Goal: Entertainment & Leisure: Consume media (video, audio)

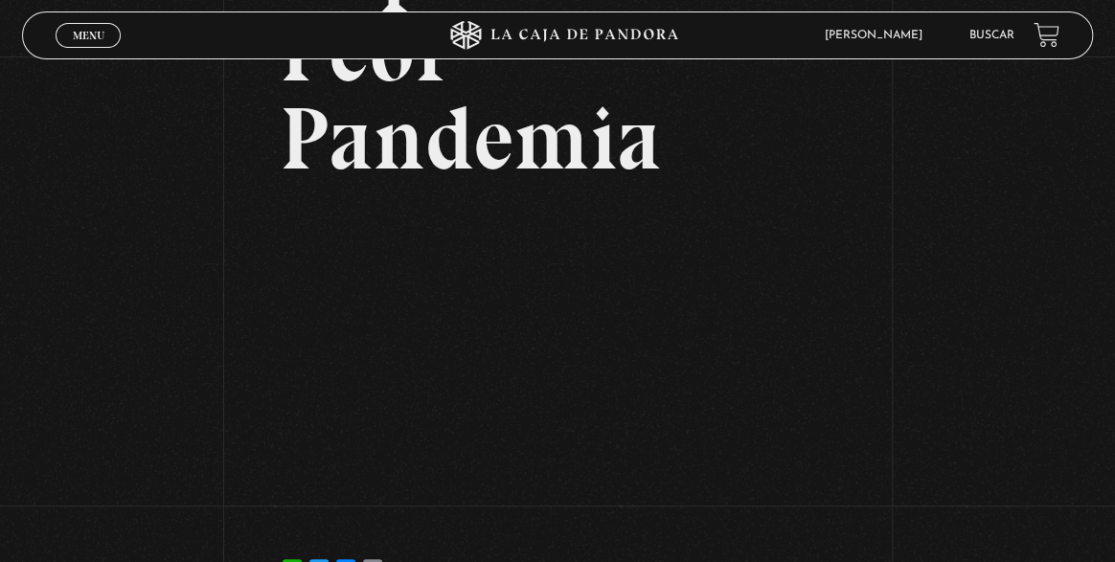
scroll to position [143, 0]
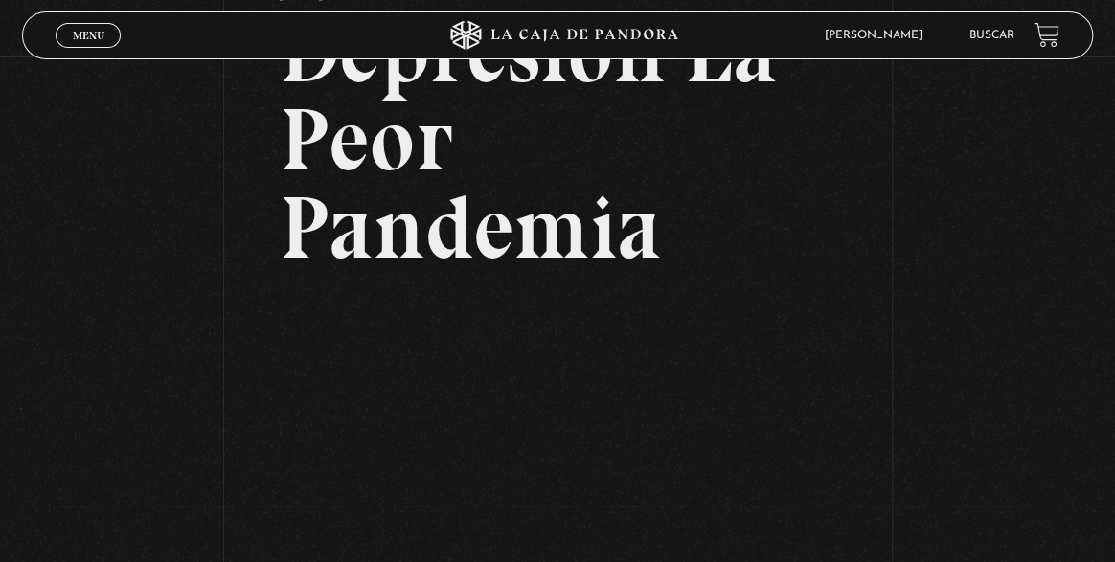
click at [88, 43] on link "Menu Cerrar" at bounding box center [88, 35] width 65 height 25
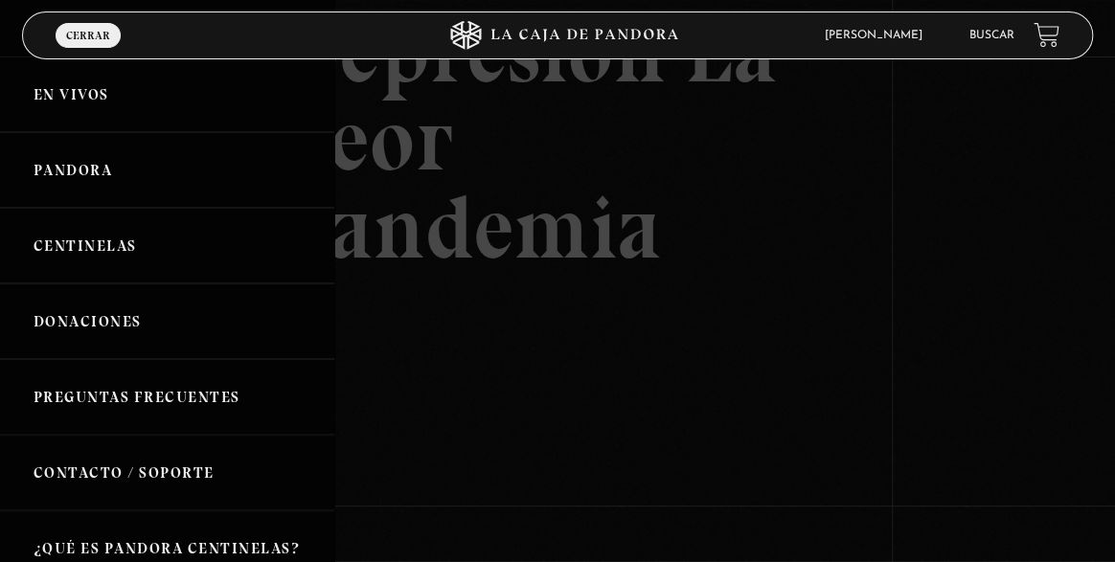
click at [134, 241] on link "Centinelas" at bounding box center [167, 246] width 334 height 76
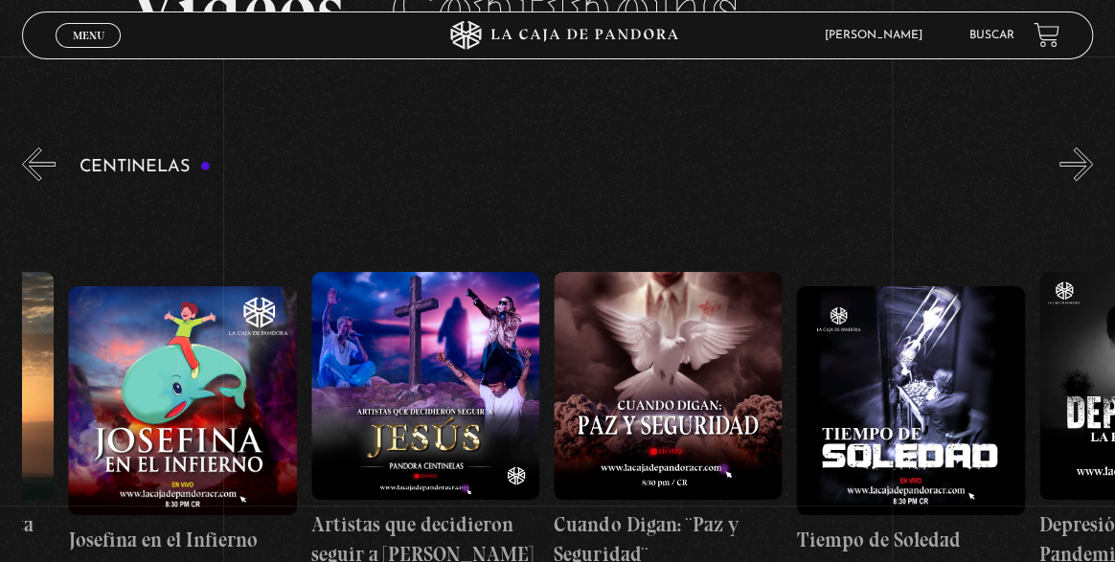
scroll to position [0, 6893]
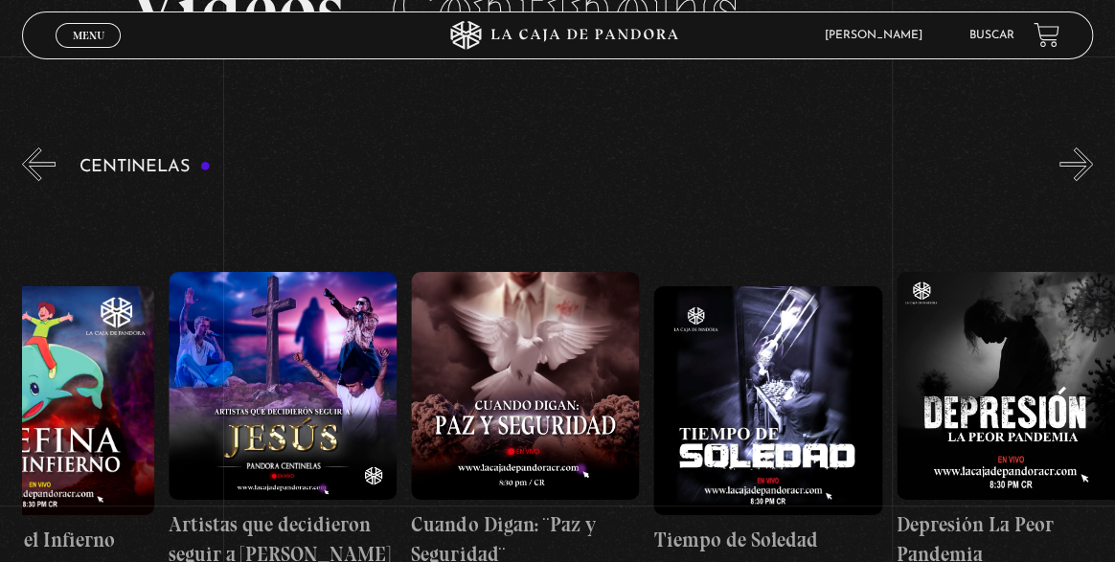
click at [540, 378] on figure at bounding box center [525, 386] width 228 height 228
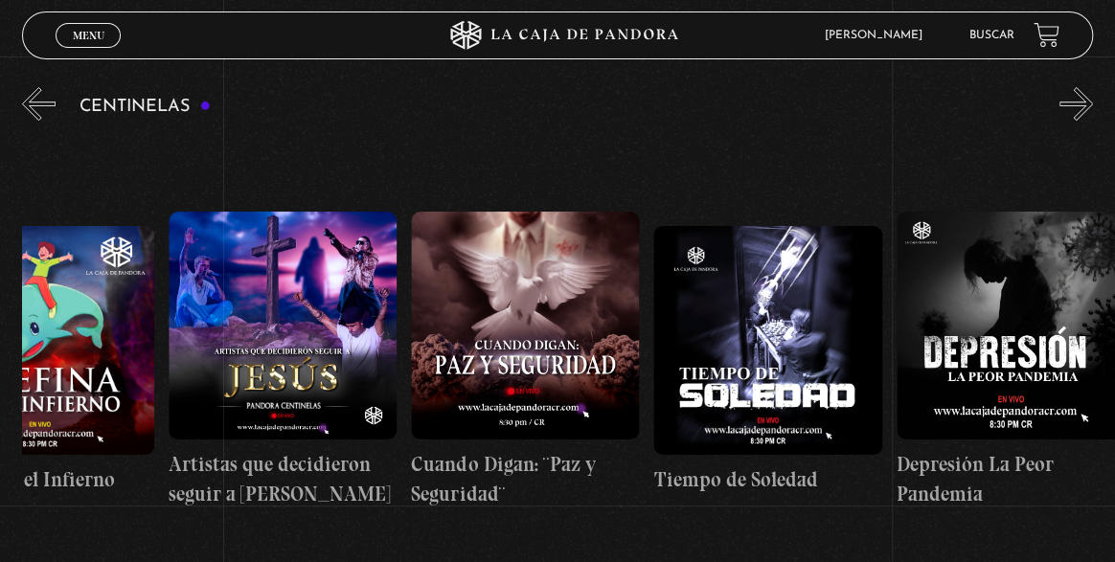
scroll to position [0, 6796]
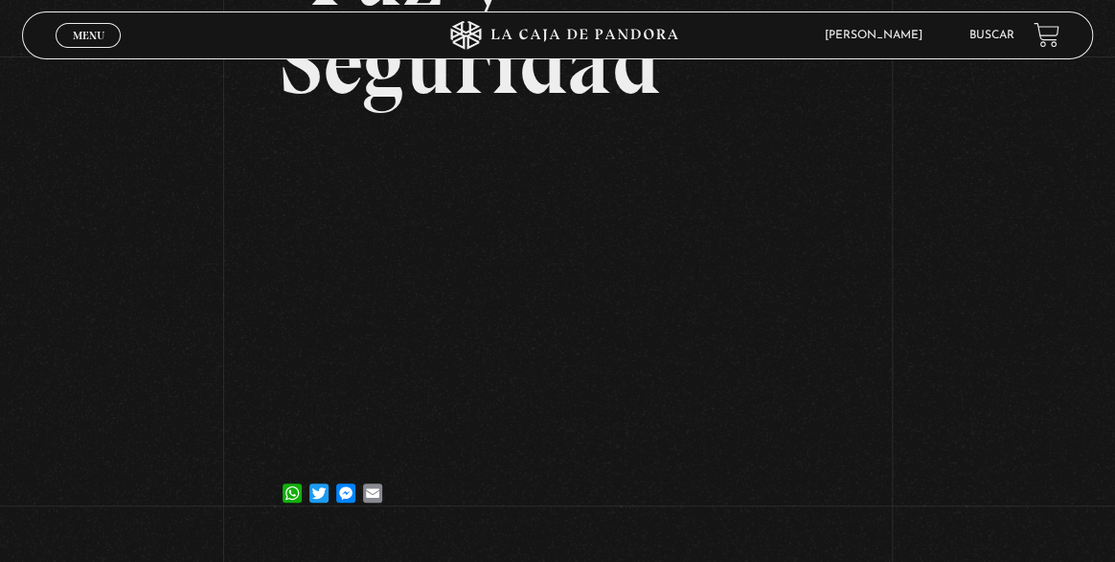
scroll to position [335, 0]
